Goal: Navigation & Orientation: Understand site structure

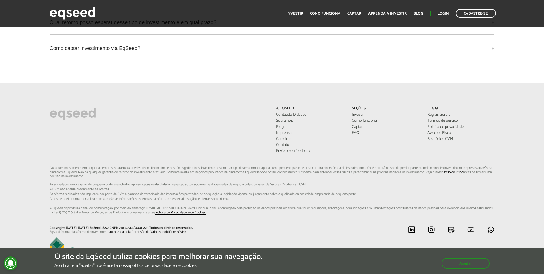
scroll to position [1525, 0]
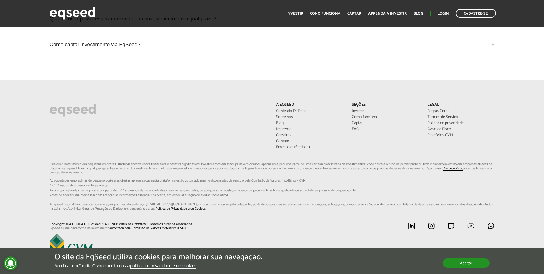
click at [470, 263] on button "Aceitar" at bounding box center [466, 262] width 47 height 9
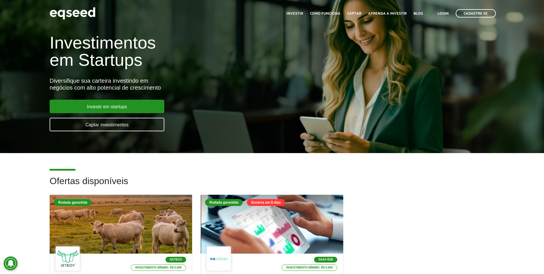
scroll to position [0, 0]
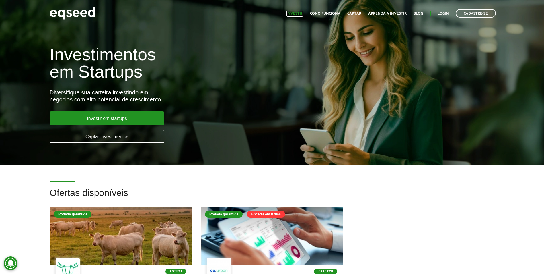
click at [299, 15] on link "Investir" at bounding box center [295, 14] width 17 height 4
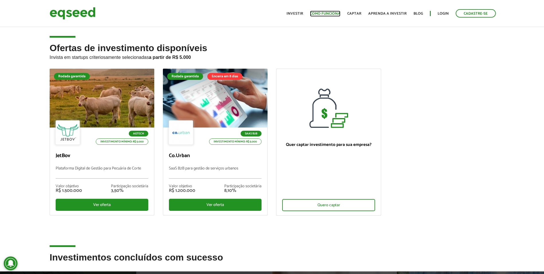
click at [321, 13] on link "Como funciona" at bounding box center [325, 14] width 30 height 4
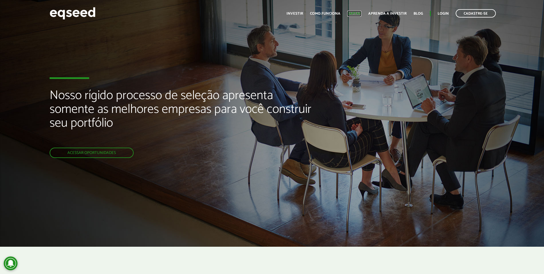
click at [352, 12] on link "Captar" at bounding box center [354, 14] width 14 height 4
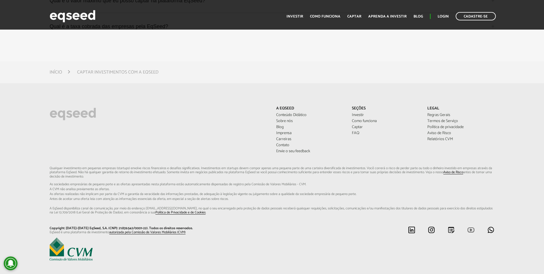
scroll to position [1676, 0]
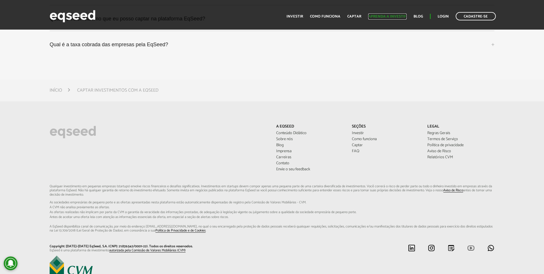
click at [374, 18] on link "Aprenda a investir" at bounding box center [387, 17] width 38 height 4
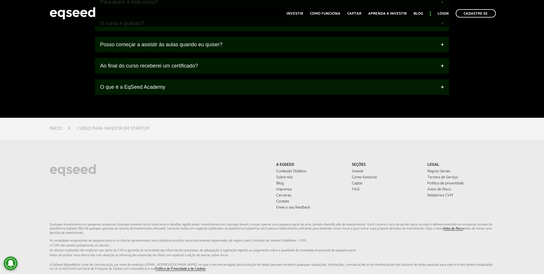
scroll to position [784, 0]
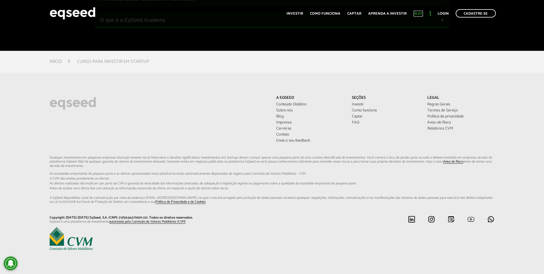
click at [416, 13] on link "Blog" at bounding box center [418, 14] width 9 height 4
